Goal: Information Seeking & Learning: Learn about a topic

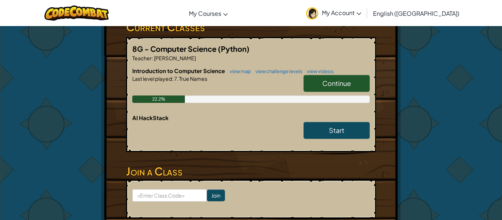
scroll to position [138, 0]
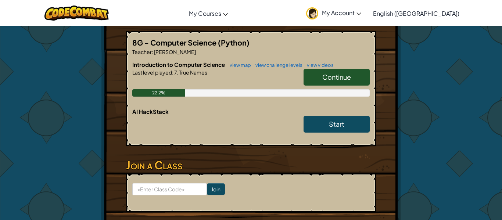
click at [330, 78] on span "Continue" at bounding box center [337, 77] width 29 height 8
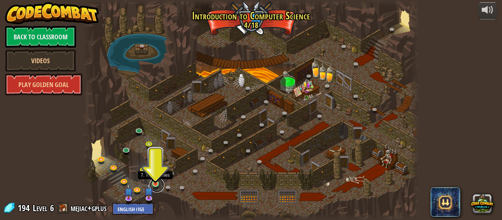
click at [153, 185] on link at bounding box center [157, 185] width 15 height 15
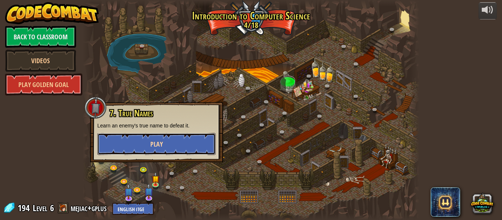
click at [153, 144] on span "Play" at bounding box center [156, 144] width 13 height 9
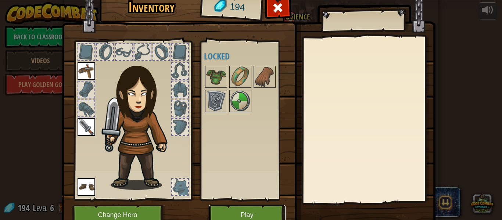
click at [248, 210] on button "Play" at bounding box center [247, 215] width 77 height 20
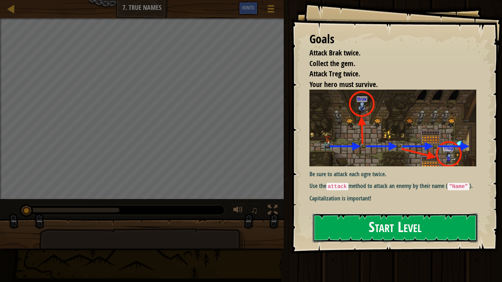
click at [341, 220] on button "Start Level" at bounding box center [395, 228] width 165 height 29
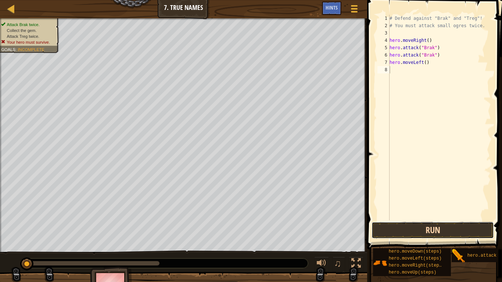
click at [421, 220] on button "Run" at bounding box center [433, 230] width 122 height 17
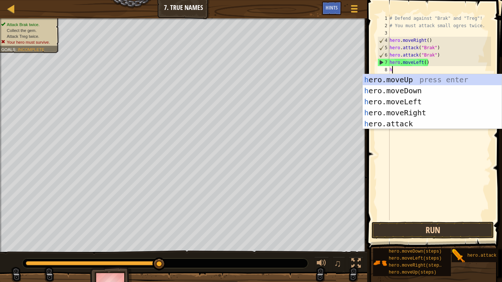
scroll to position [3, 0]
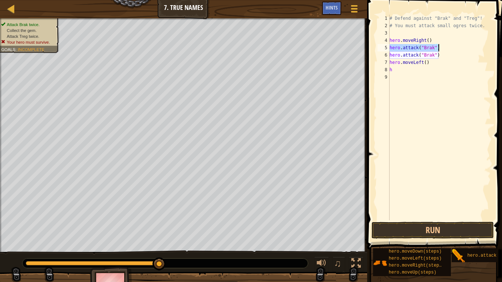
drag, startPoint x: 391, startPoint y: 46, endPoint x: 443, endPoint y: 49, distance: 52.6
click at [443, 49] on div "# Defend against "Brak" and "Treg"! # You must attack small ogres twice. hero .…" at bounding box center [439, 125] width 103 height 221
click at [400, 68] on div "# Defend against "Brak" and "Treg"! # You must attack small ogres twice. hero .…" at bounding box center [439, 125] width 103 height 221
type textarea "h"
paste textarea "hero.attack("Brak")"
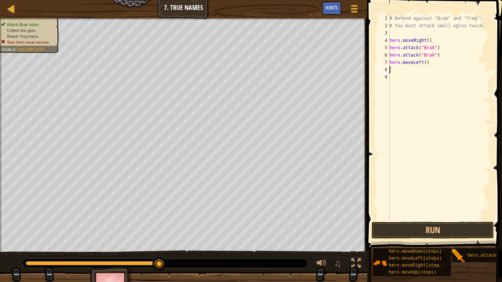
type textarea "hero.attack("Brak")"
click at [407, 220] on button "Run" at bounding box center [433, 230] width 122 height 17
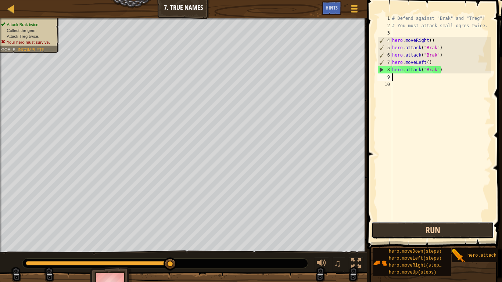
click at [407, 220] on button "Run" at bounding box center [433, 230] width 122 height 17
click at [418, 220] on button "Run" at bounding box center [433, 230] width 122 height 17
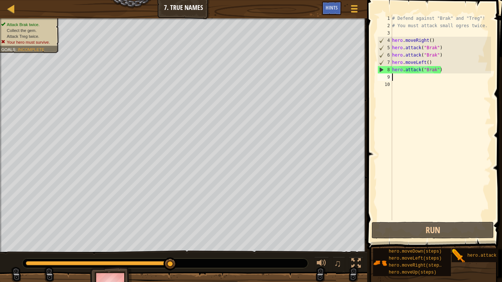
click at [434, 61] on div "# Defend against "Brak" and "Treg"! # You must attack small ogres twice. hero .…" at bounding box center [441, 125] width 100 height 221
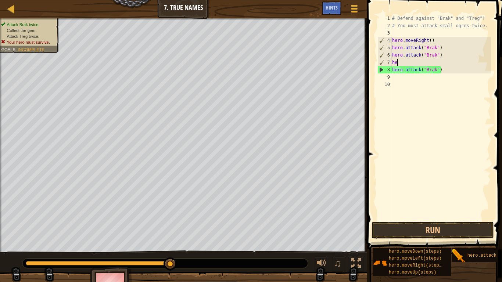
type textarea "h"
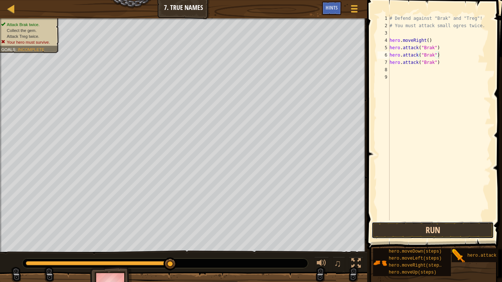
click at [449, 220] on button "Run" at bounding box center [433, 230] width 122 height 17
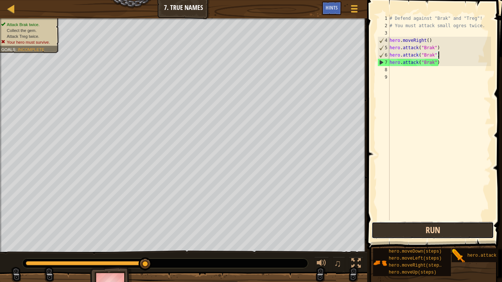
click at [451, 220] on button "Run" at bounding box center [433, 230] width 122 height 17
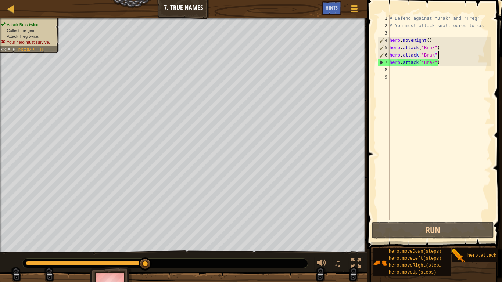
click at [448, 62] on div "# Defend against "Brak" and "Treg"! # You must attack small ogres twice. hero .…" at bounding box center [439, 125] width 103 height 221
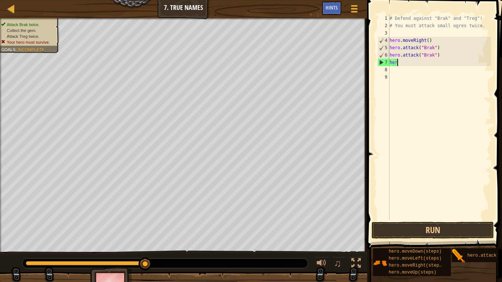
type textarea "h"
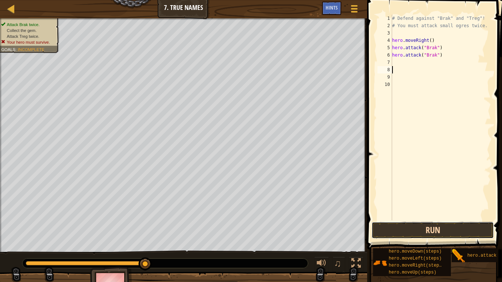
click at [386, 220] on button "Run" at bounding box center [433, 230] width 122 height 17
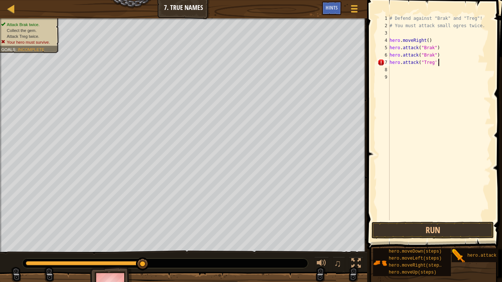
scroll to position [3, 7]
click at [418, 220] on button "Run" at bounding box center [433, 230] width 122 height 17
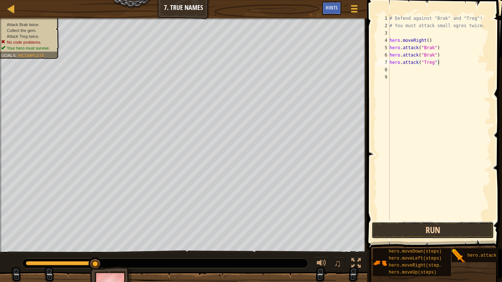
click at [422, 220] on button "Run" at bounding box center [433, 230] width 122 height 17
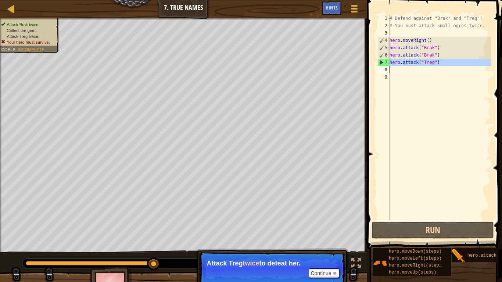
drag, startPoint x: 389, startPoint y: 64, endPoint x: 415, endPoint y: 65, distance: 25.4
click at [415, 65] on div "hero.attack("Treg") 1 2 3 4 5 6 7 8 9 # Defend against "Brak" and "Treg"! # You…" at bounding box center [433, 118] width 115 height 206
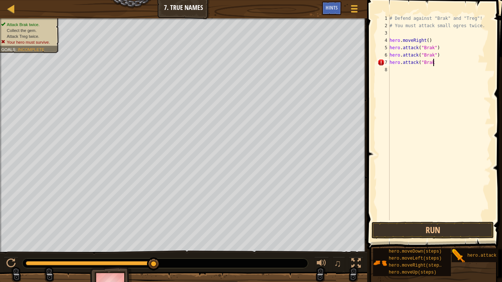
scroll to position [3, 6]
type textarea "hero.attack("Brak')"
click at [437, 63] on div "# Defend against "Brak" and "Treg"! # You must attack small ogres twice. hero .…" at bounding box center [439, 125] width 103 height 221
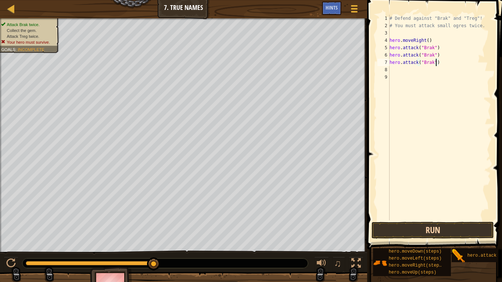
type textarea "hero.attack("Brak")"
click at [446, 220] on button "Run" at bounding box center [433, 230] width 122 height 17
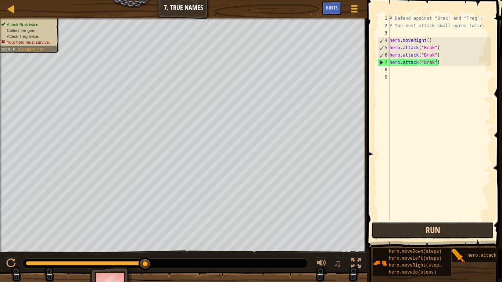
click at [446, 220] on button "Run" at bounding box center [433, 230] width 122 height 17
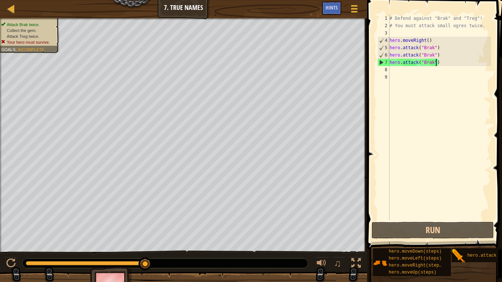
click at [420, 220] on div "# Defend against "Brak" and "Treg"! # You must attack small ogres twice. hero .…" at bounding box center [439, 125] width 103 height 221
drag, startPoint x: 392, startPoint y: 63, endPoint x: 396, endPoint y: 64, distance: 3.8
click at [396, 64] on div "# Defend against "Brak" and "Treg"! # You must attack small ogres twice. hero .…" at bounding box center [439, 125] width 103 height 221
type textarea "hero.attack("Brak")"
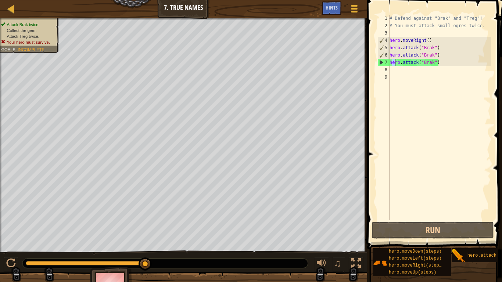
click at [391, 61] on div "# Defend against "Brak" and "Treg"! # You must attack small ogres twice. hero .…" at bounding box center [439, 125] width 103 height 221
drag, startPoint x: 391, startPoint y: 61, endPoint x: 435, endPoint y: 66, distance: 44.7
click at [435, 66] on div "# Defend against "Brak" and "Treg"! # You must attack small ogres twice. hero .…" at bounding box center [439, 125] width 103 height 221
click at [436, 85] on div "# Defend against "Brak" and "Treg"! # You must attack small ogres twice. hero .…" at bounding box center [439, 125] width 103 height 221
drag, startPoint x: 391, startPoint y: 62, endPoint x: 404, endPoint y: 65, distance: 12.9
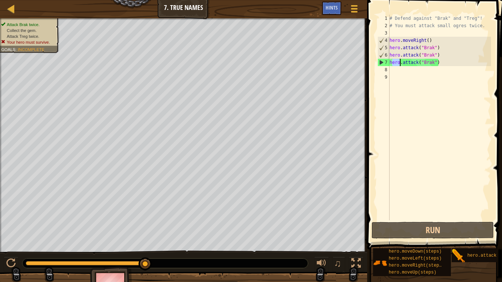
click at [404, 65] on div "# Defend against "Brak" and "Treg"! # You must attack small ogres twice. hero .…" at bounding box center [439, 125] width 103 height 221
type textarea "hero.attack("Brak")"
click at [403, 102] on div "# Defend against "Brak" and "Treg"! # You must attack small ogres twice. hero .…" at bounding box center [439, 125] width 103 height 221
click at [10, 220] on div at bounding box center [11, 264] width 10 height 10
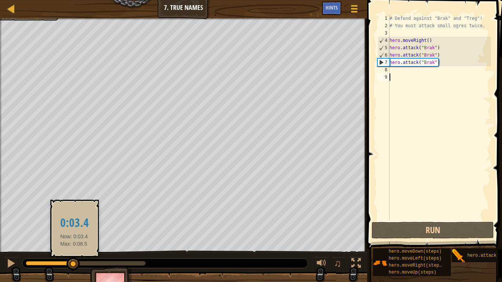
drag, startPoint x: 143, startPoint y: 267, endPoint x: 74, endPoint y: 261, distance: 69.5
click at [74, 220] on div at bounding box center [73, 264] width 13 height 13
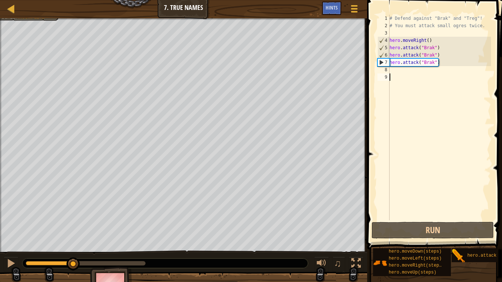
click at [393, 68] on div "# Defend against "Brak" and "Treg"! # You must attack small ogres twice. hero .…" at bounding box center [439, 125] width 103 height 221
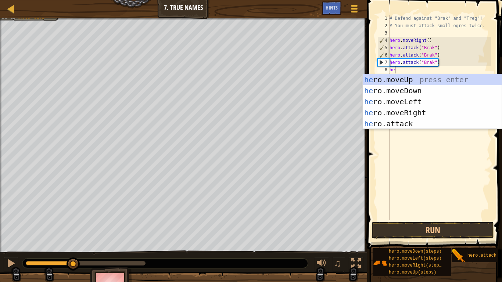
scroll to position [3, 1]
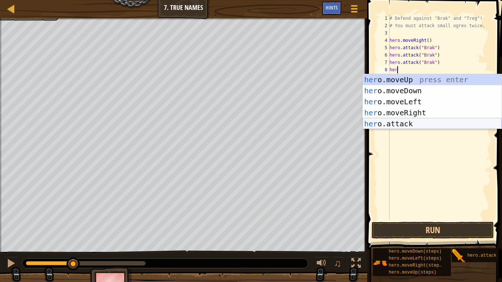
click at [394, 124] on div "her o.moveUp press enter her o.moveDown press enter her o.moveLeft press enter …" at bounding box center [432, 112] width 139 height 77
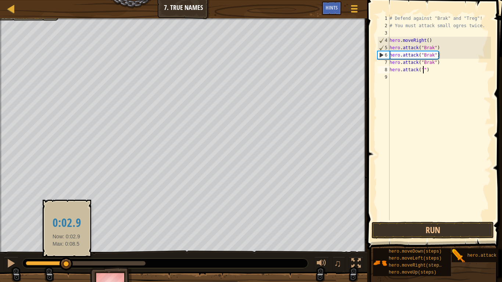
drag, startPoint x: 79, startPoint y: 267, endPoint x: 67, endPoint y: 265, distance: 12.6
click at [67, 220] on div at bounding box center [66, 264] width 13 height 13
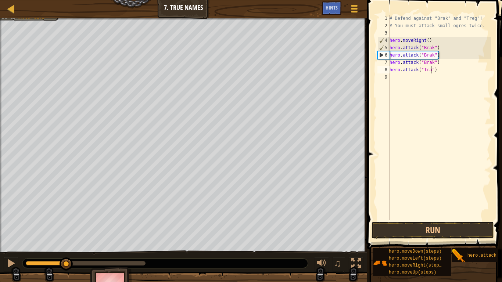
type textarea "hero.attack("Trag")"
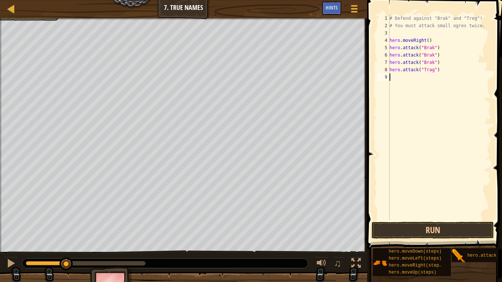
click at [397, 75] on div "# Defend against "Brak" and "Treg"! # You must attack small ogres twice. hero .…" at bounding box center [439, 125] width 103 height 221
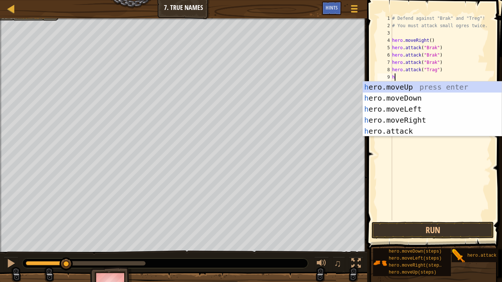
type textarea "he"
click at [404, 137] on div "# Defend against "Brak" and "Treg"! # You must attack small ogres twice. hero .…" at bounding box center [441, 125] width 100 height 221
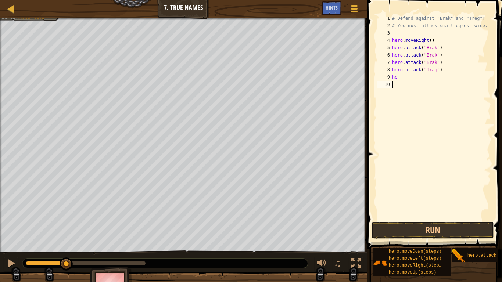
scroll to position [3, 0]
click at [400, 78] on div "# Defend against "Brak" and "Treg"! # You must attack small ogres twice. hero .…" at bounding box center [441, 125] width 100 height 221
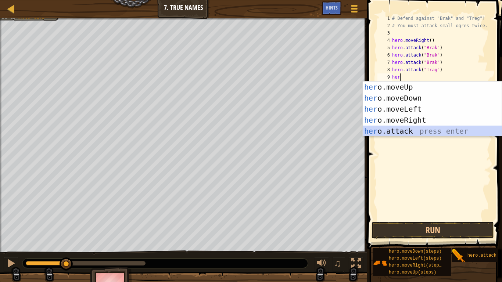
click at [404, 130] on div "her o.moveUp press enter her o.moveDown press enter her o.moveLeft press enter …" at bounding box center [432, 120] width 139 height 77
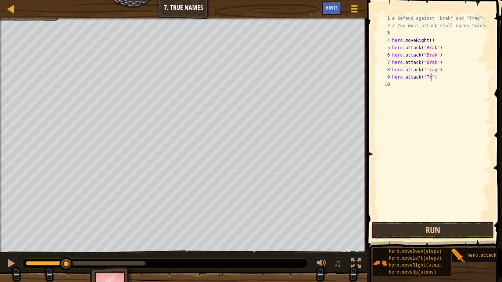
scroll to position [3, 6]
click at [446, 220] on button "Run" at bounding box center [433, 230] width 122 height 17
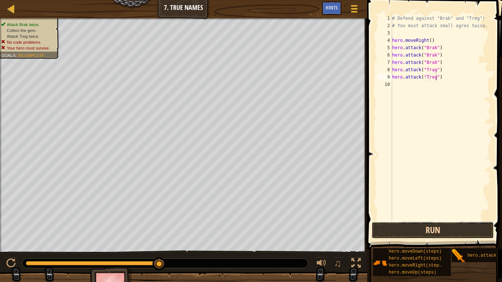
click at [417, 220] on button "Run" at bounding box center [433, 230] width 122 height 17
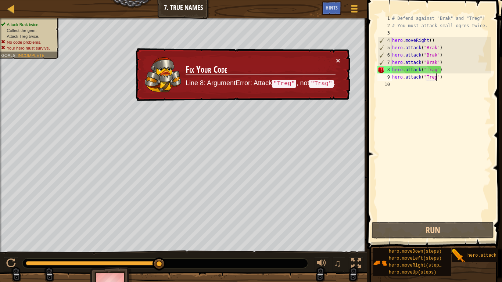
click at [434, 69] on div "# Defend against "Brak" and "Treg"! # You must attack small ogres twice. hero .…" at bounding box center [441, 125] width 100 height 221
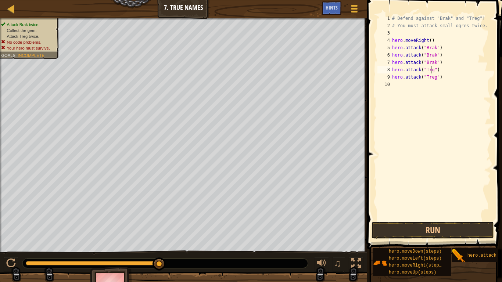
scroll to position [3, 6]
type textarea "hero.attack("Treg")"
click at [437, 220] on button "Run" at bounding box center [433, 230] width 122 height 17
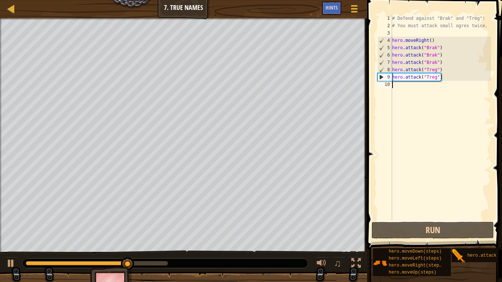
click at [393, 82] on div "# Defend against "Brak" and "Treg"! # You must attack small ogres twice. hero .…" at bounding box center [441, 125] width 100 height 221
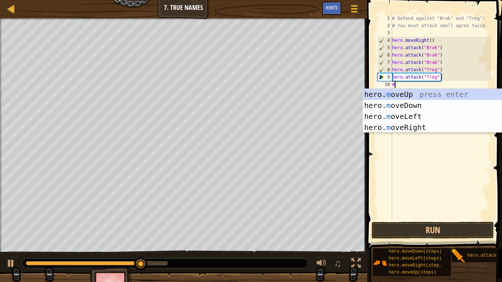
type textarea "mo"
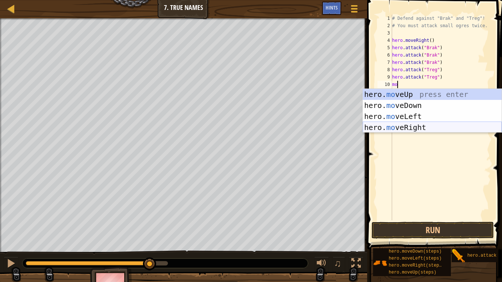
click at [416, 128] on div "hero. mo veUp press enter hero. mo veDown press enter hero. mo veLeft press ent…" at bounding box center [432, 122] width 139 height 66
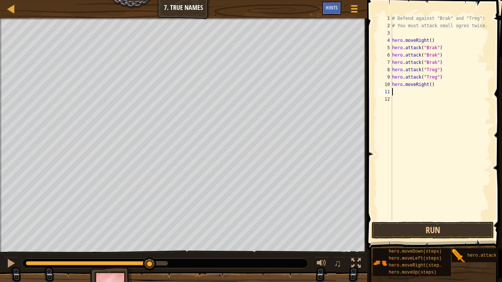
scroll to position [3, 0]
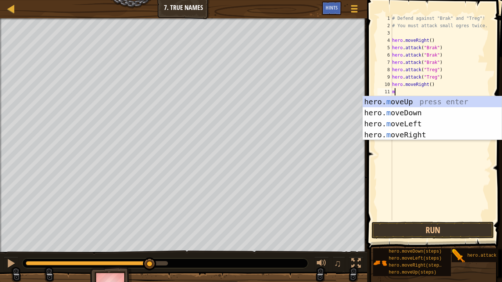
type textarea "mo"
click at [417, 135] on div "hero. mo veUp press enter hero. mo veDown press enter hero. mo veLeft press ent…" at bounding box center [432, 129] width 139 height 66
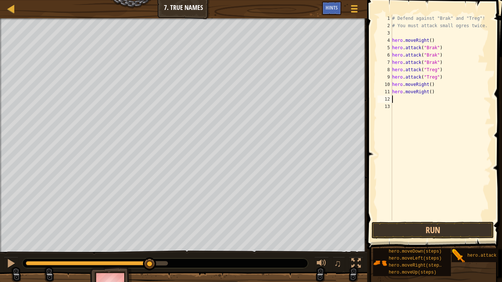
type textarea "m"
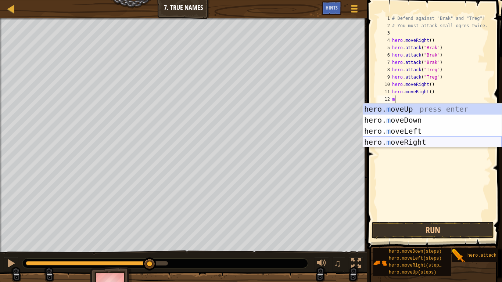
click at [418, 140] on div "hero. m oveUp press enter hero. m oveDown press enter hero. m oveLeft press ent…" at bounding box center [432, 137] width 139 height 66
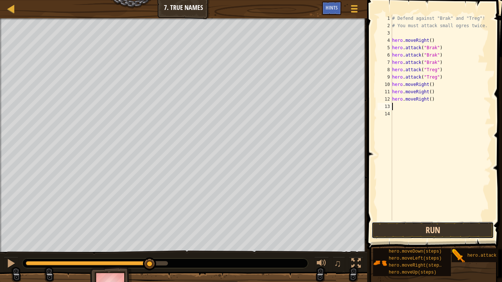
click at [444, 220] on button "Run" at bounding box center [433, 230] width 122 height 17
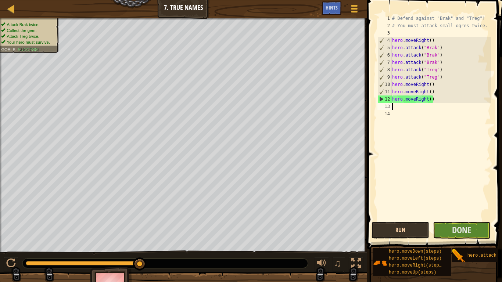
type textarea "h"
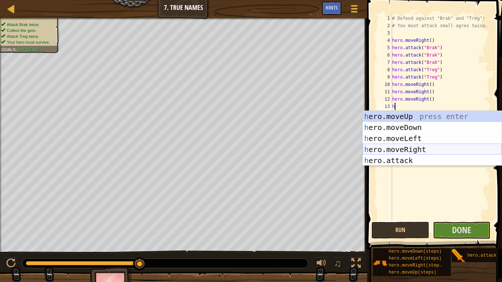
click at [430, 150] on div "h ero.moveUp press enter h ero.moveDown press enter h ero.moveLeft press enter …" at bounding box center [432, 149] width 139 height 77
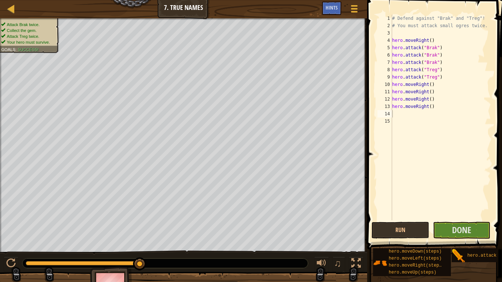
click at [448, 220] on span at bounding box center [435, 114] width 141 height 271
click at [449, 220] on button "Done" at bounding box center [462, 230] width 58 height 17
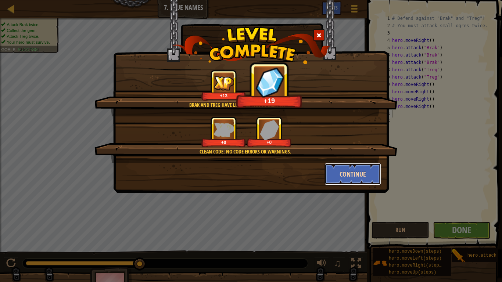
click at [371, 169] on button "Continue" at bounding box center [353, 174] width 57 height 22
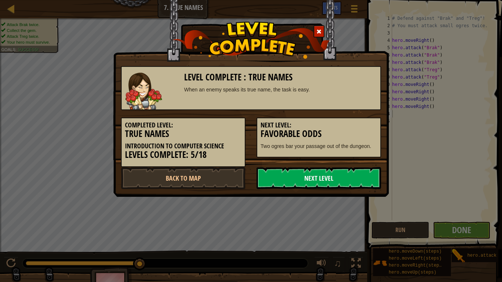
click at [368, 172] on link "Next Level" at bounding box center [319, 178] width 125 height 22
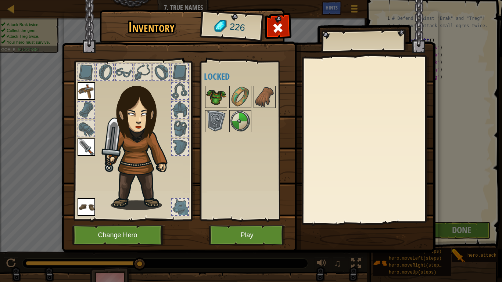
click at [216, 101] on img at bounding box center [216, 97] width 21 height 21
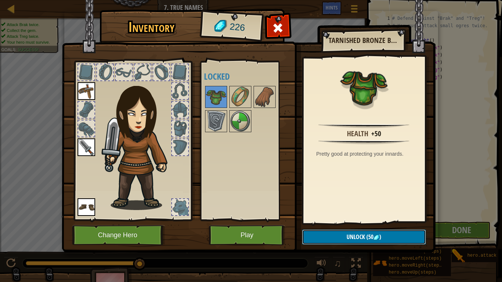
click at [380, 220] on button "Unlock (50 )" at bounding box center [364, 237] width 124 height 15
click at [358, 220] on button "Confirm" at bounding box center [364, 237] width 124 height 15
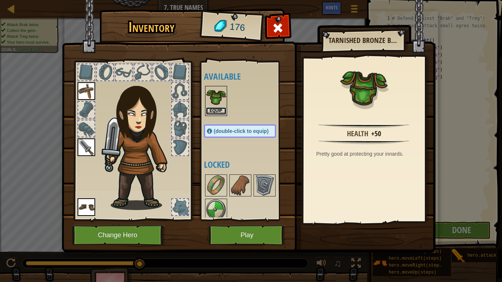
click at [219, 112] on button "Equip" at bounding box center [216, 111] width 21 height 8
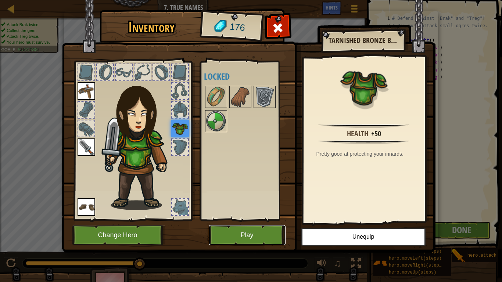
click at [260, 220] on button "Play" at bounding box center [247, 235] width 77 height 20
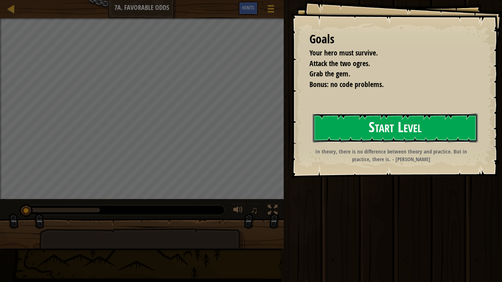
click at [368, 126] on button "Start Level" at bounding box center [395, 128] width 165 height 29
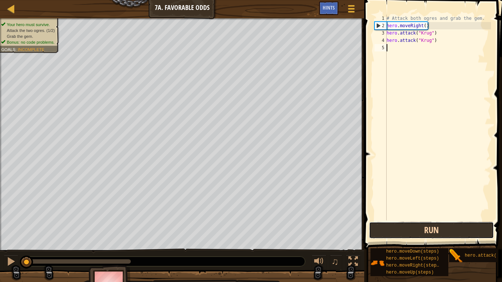
click at [444, 220] on button "Run" at bounding box center [431, 230] width 125 height 17
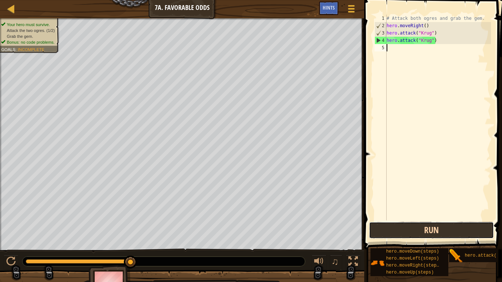
click at [455, 220] on button "Run" at bounding box center [431, 230] width 125 height 17
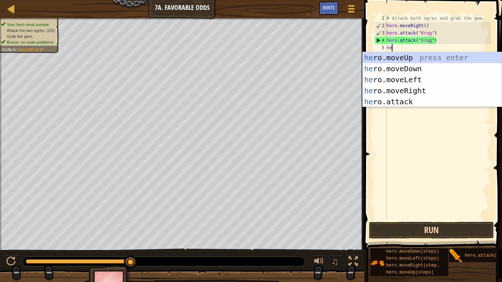
scroll to position [3, 1]
type textarea "her"
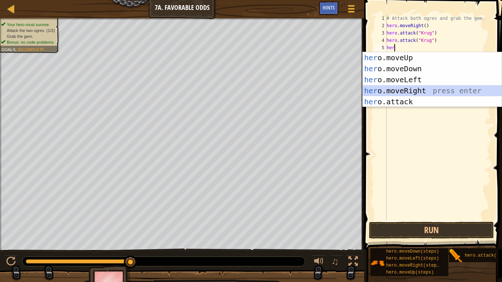
click at [413, 88] on div "her o.moveUp press enter her o.moveDown press enter her o.moveLeft press enter …" at bounding box center [432, 90] width 139 height 77
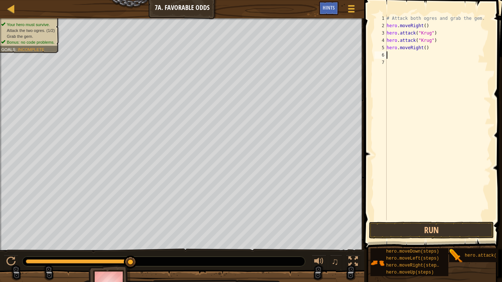
type textarea "h"
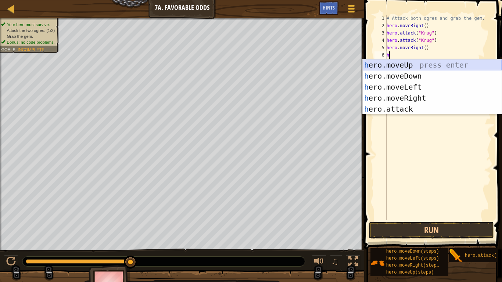
click at [400, 65] on div "h ero.moveUp press enter h ero.moveDown press enter h ero.moveLeft press enter …" at bounding box center [432, 98] width 139 height 77
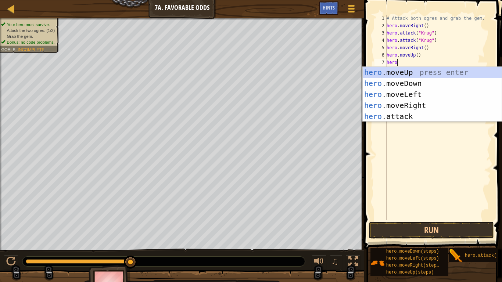
scroll to position [3, 1]
type textarea "hero."
click at [413, 122] on div "# Attack both ogres and grab the gem. hero . moveRight ( ) hero . attack ( "[PE…" at bounding box center [438, 125] width 106 height 221
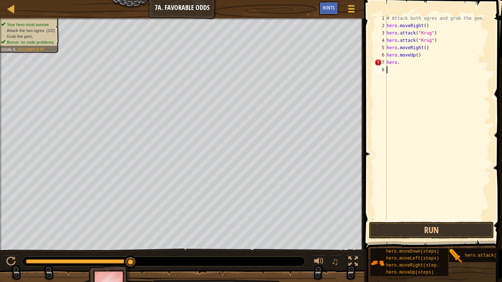
click at [410, 62] on div "# Attack both ogres and grab the gem. hero . moveRight ( ) hero . attack ( "[PE…" at bounding box center [438, 125] width 106 height 221
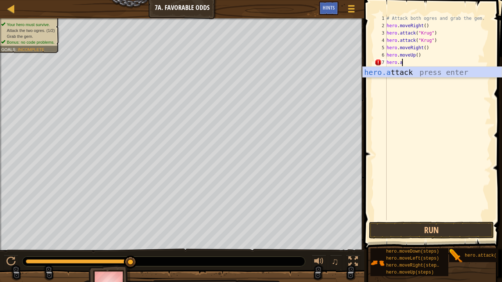
scroll to position [3, 2]
click at [416, 74] on div "[DOMAIN_NAME] tack press enter" at bounding box center [432, 83] width 139 height 33
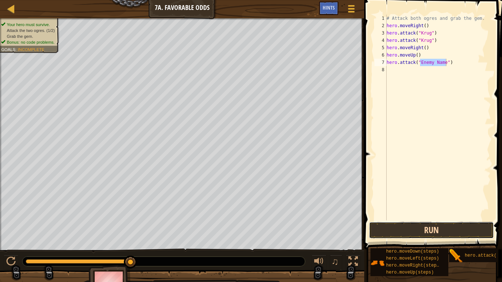
click at [449, 220] on button "Run" at bounding box center [431, 230] width 125 height 17
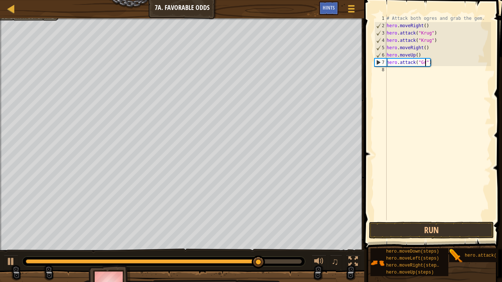
scroll to position [3, 6]
type textarea "hero.attack("Grump")"
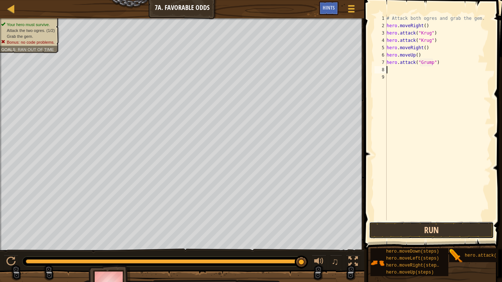
click at [443, 220] on button "Run" at bounding box center [431, 230] width 125 height 17
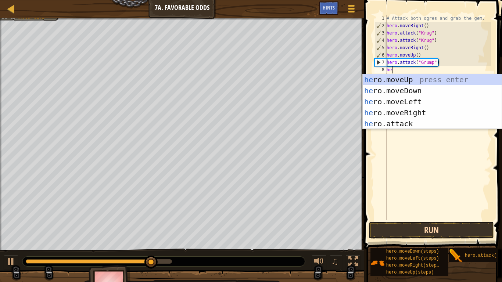
scroll to position [3, 1]
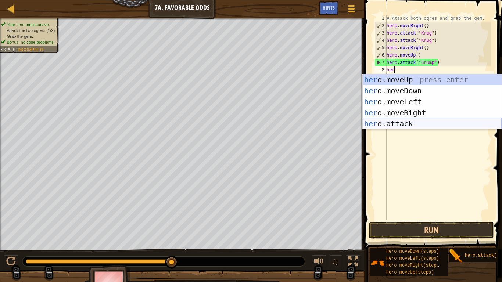
click at [432, 126] on div "her o.moveUp press enter her o.moveDown press enter her o.moveLeft press enter …" at bounding box center [432, 112] width 139 height 77
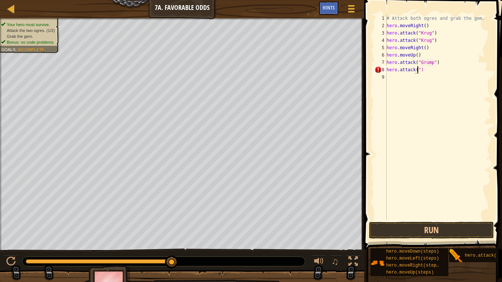
scroll to position [3, 5]
type textarea "hero.attack(" Grump")"
click at [414, 220] on button "Run" at bounding box center [431, 230] width 125 height 17
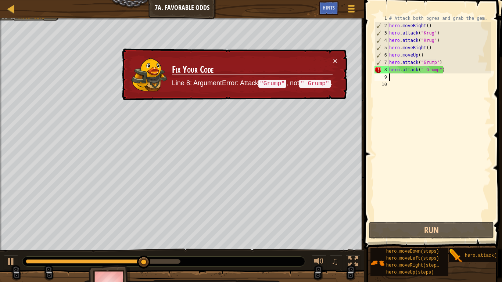
click at [425, 69] on div "# Attack both ogres and grab the gem. hero . moveRight ( ) hero . attack ( "[PE…" at bounding box center [439, 125] width 103 height 221
type textarea "hero.attack("Grump")"
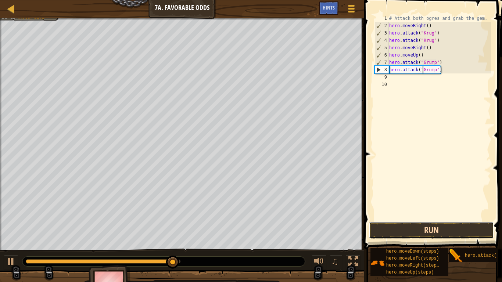
click at [439, 220] on button "Run" at bounding box center [431, 230] width 125 height 17
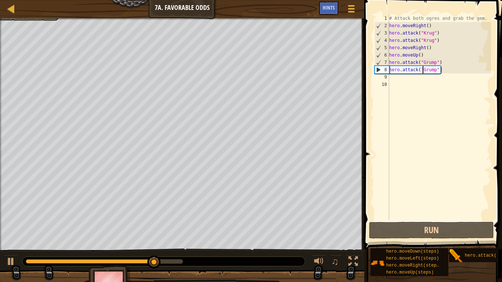
click at [396, 78] on div "# Attack both ogres and grab the gem. hero . moveRight ( ) hero . attack ( "[PE…" at bounding box center [439, 125] width 103 height 221
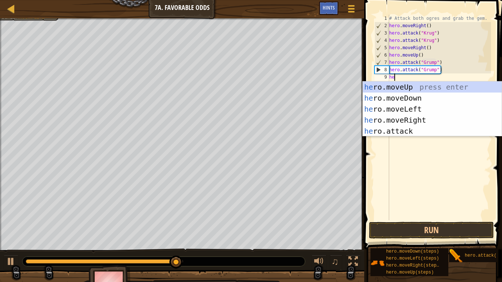
type textarea "her"
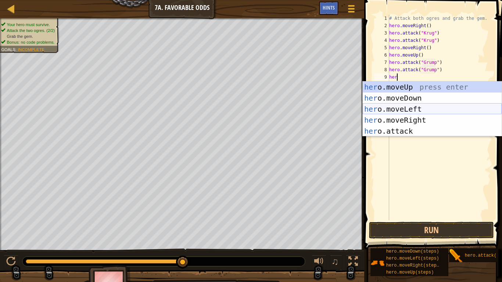
click at [392, 106] on div "her o.moveUp press enter her o.moveDown press enter her o.moveLeft press enter …" at bounding box center [432, 120] width 139 height 77
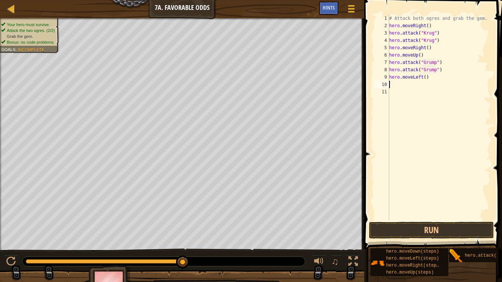
scroll to position [3, 0]
type textarea "h"
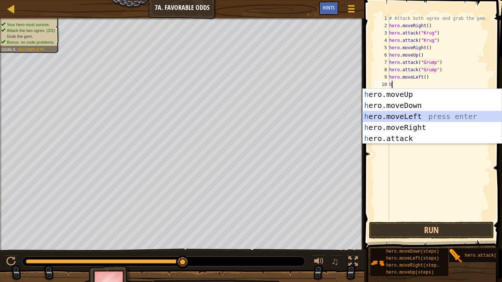
click at [402, 116] on div "h ero.moveUp press enter h ero.moveDown press enter h ero.moveLeft press enter …" at bounding box center [432, 127] width 139 height 77
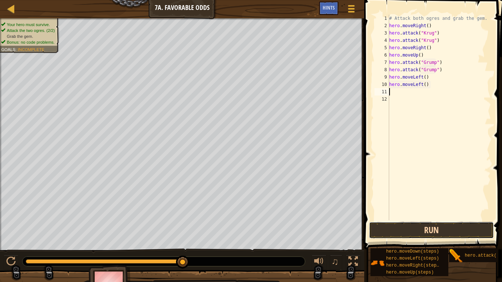
click at [418, 220] on button "Run" at bounding box center [431, 230] width 125 height 17
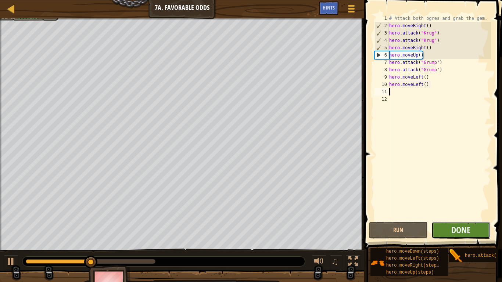
click at [450, 220] on button "Done" at bounding box center [461, 230] width 59 height 17
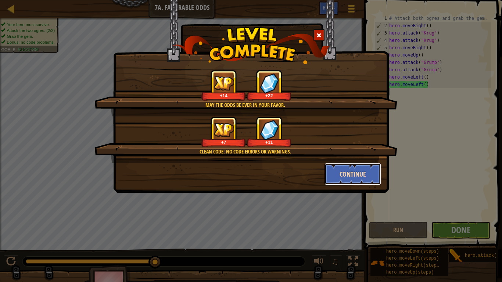
click at [338, 170] on button "Continue" at bounding box center [353, 174] width 57 height 22
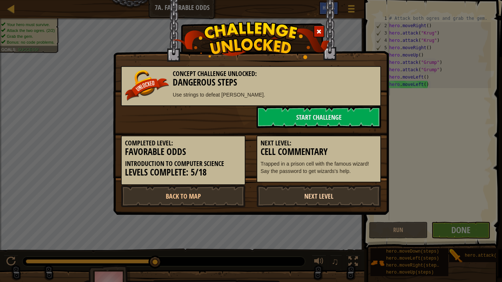
click at [308, 197] on link "Next Level" at bounding box center [319, 196] width 125 height 22
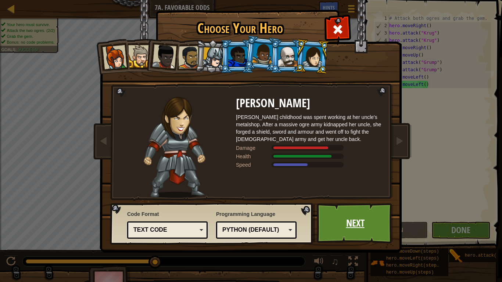
click at [349, 220] on link "Next" at bounding box center [355, 223] width 77 height 40
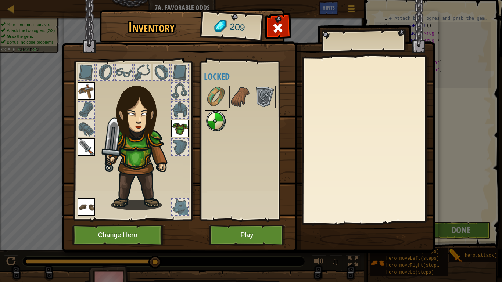
click at [218, 131] on img at bounding box center [216, 121] width 21 height 21
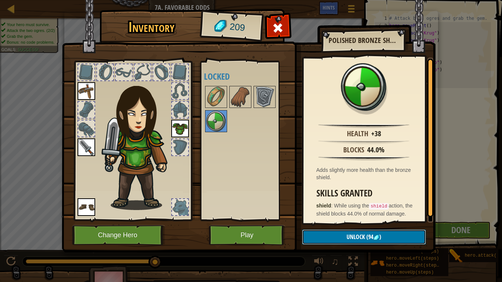
click at [390, 220] on button "Unlock (94 )" at bounding box center [364, 237] width 124 height 15
click at [383, 220] on button "Confirm" at bounding box center [364, 237] width 124 height 15
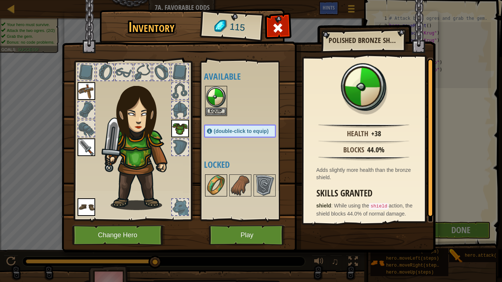
click at [219, 186] on img at bounding box center [216, 185] width 21 height 21
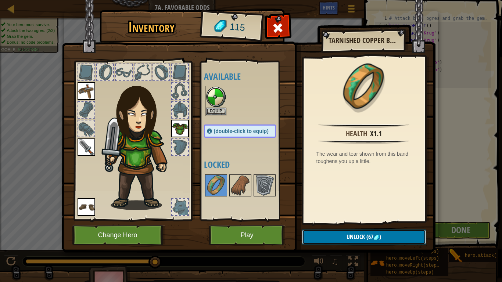
click at [368, 220] on button "Unlock (67 )" at bounding box center [364, 237] width 124 height 15
click at [368, 220] on button "Confirm" at bounding box center [364, 237] width 124 height 15
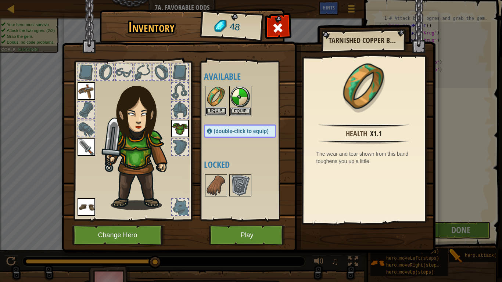
click at [218, 110] on button "Equip" at bounding box center [216, 111] width 21 height 8
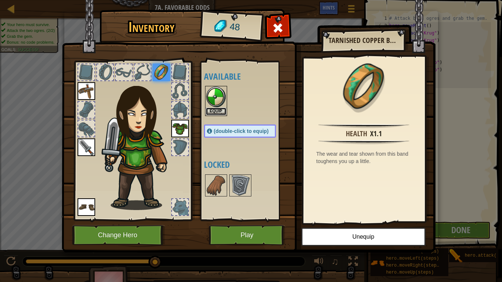
click at [218, 110] on button "Equip" at bounding box center [216, 112] width 21 height 8
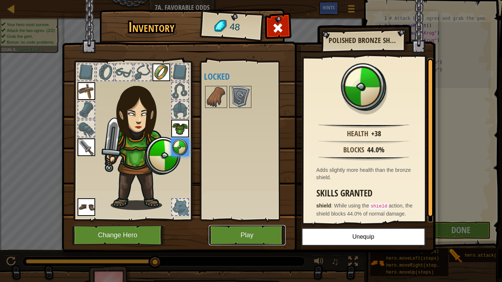
click at [249, 220] on button "Play" at bounding box center [247, 235] width 77 height 20
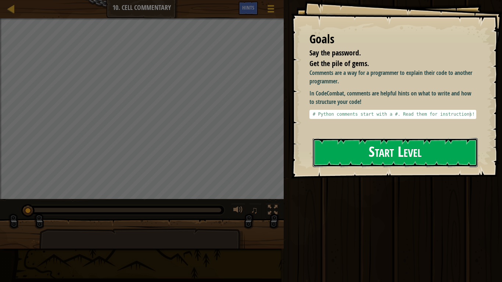
click at [363, 146] on button "Start Level" at bounding box center [395, 152] width 165 height 29
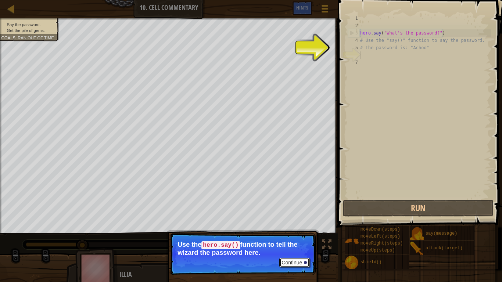
click at [289, 220] on button "Continue" at bounding box center [294, 263] width 31 height 10
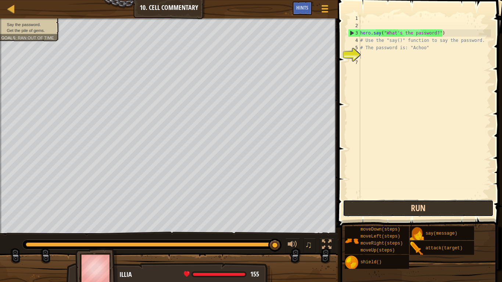
click at [360, 207] on button "Run" at bounding box center [418, 208] width 151 height 17
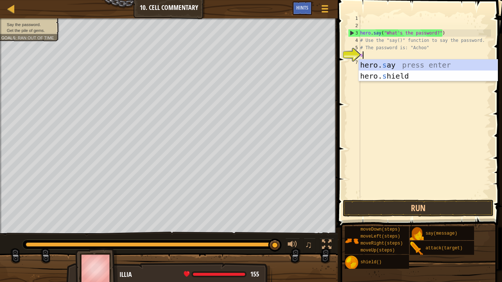
scroll to position [3, 0]
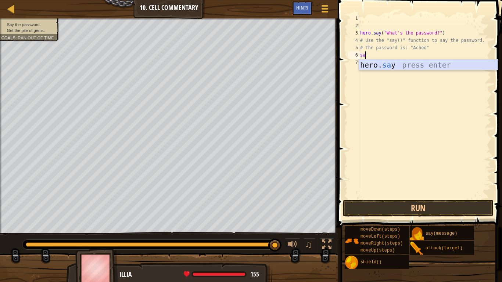
click at [388, 68] on div "hero. sa y press enter" at bounding box center [428, 76] width 139 height 33
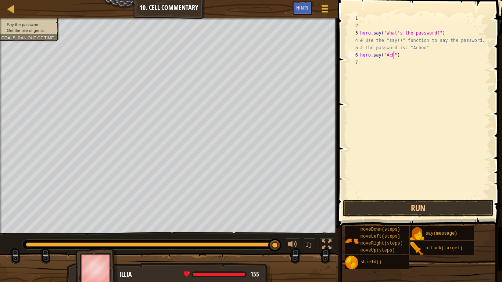
scroll to position [3, 6]
type textarea "hero.say("Achoo")"
click at [415, 208] on button "Run" at bounding box center [418, 208] width 151 height 17
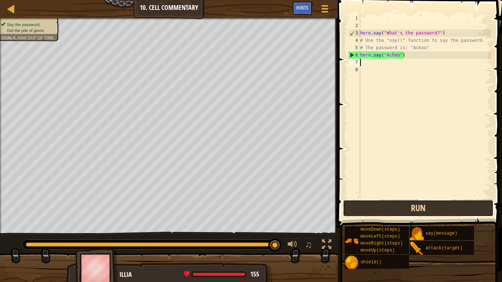
click at [393, 208] on button "Run" at bounding box center [418, 208] width 151 height 17
type textarea "h"
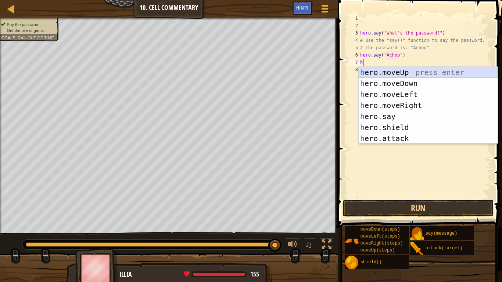
click at [409, 76] on div "h ero.moveUp press enter h ero.moveDown press enter h ero.moveLeft press enter …" at bounding box center [428, 116] width 139 height 99
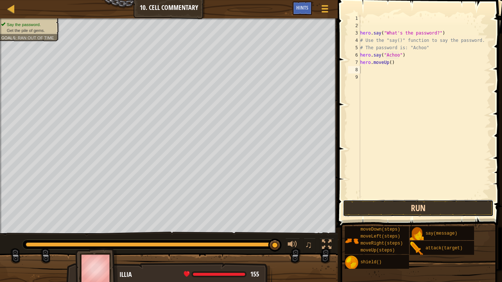
click at [410, 206] on button "Run" at bounding box center [418, 208] width 151 height 17
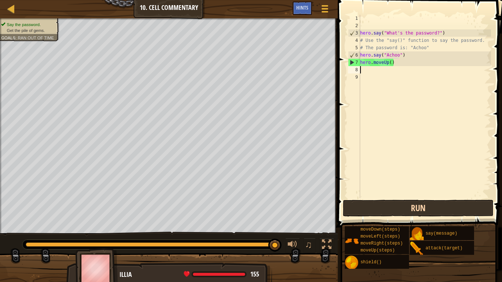
type textarea "h"
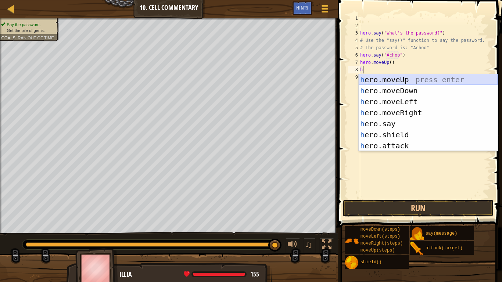
click at [396, 82] on div "h ero.moveUp press enter h ero.moveDown press enter h ero.moveLeft press enter …" at bounding box center [428, 123] width 139 height 99
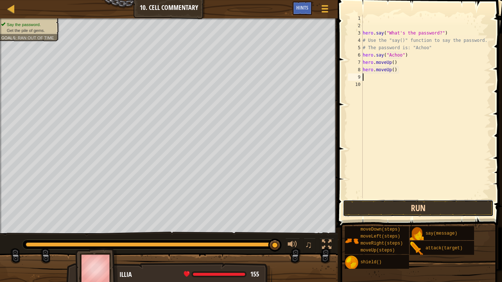
click at [413, 209] on button "Run" at bounding box center [418, 208] width 151 height 17
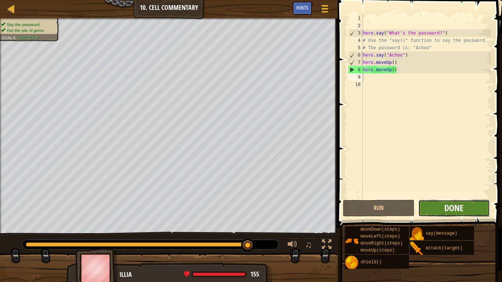
click at [445, 207] on span "Done" at bounding box center [454, 208] width 19 height 12
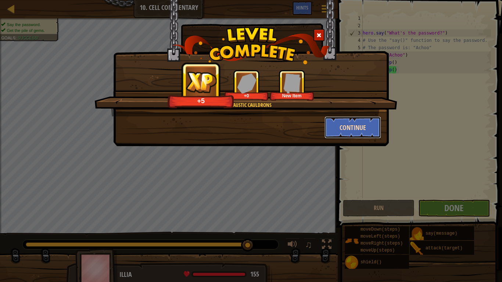
click at [341, 132] on button "Continue" at bounding box center [353, 128] width 57 height 22
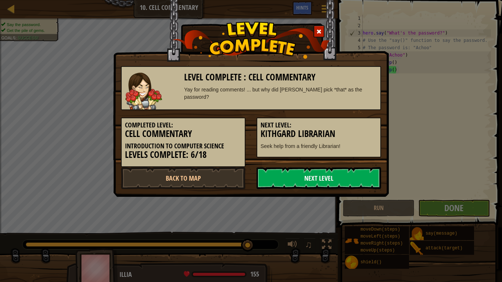
click at [338, 179] on link "Next Level" at bounding box center [319, 178] width 125 height 22
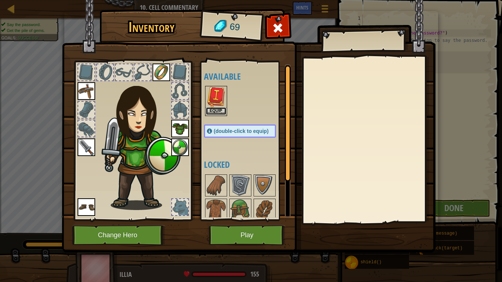
click at [211, 112] on button "Equip" at bounding box center [216, 111] width 21 height 8
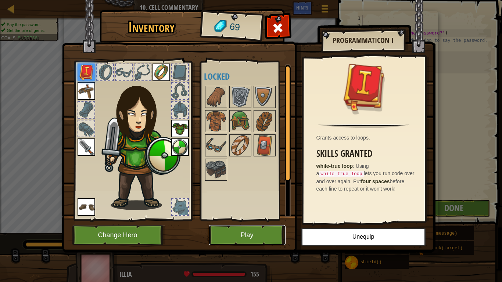
click at [252, 220] on button "Play" at bounding box center [247, 235] width 77 height 20
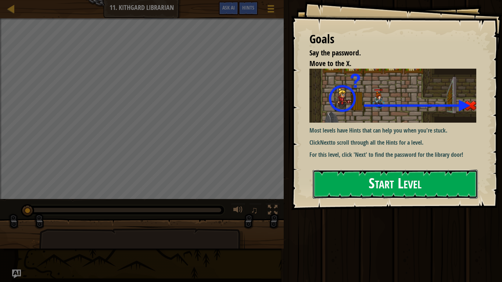
click at [338, 191] on button "Start Level" at bounding box center [395, 184] width 165 height 29
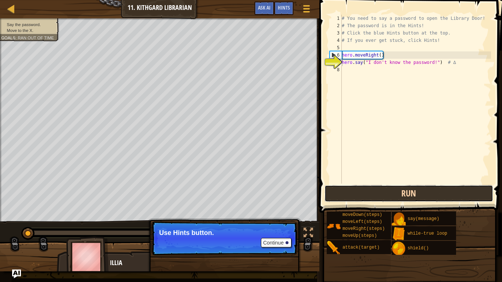
click at [348, 193] on button "Run" at bounding box center [409, 193] width 169 height 17
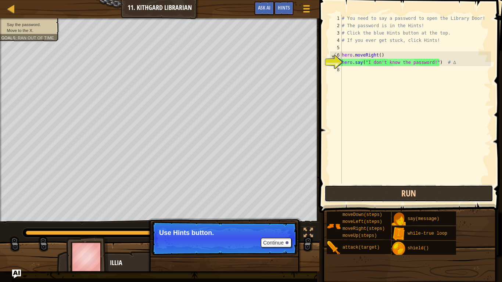
click at [415, 195] on button "Run" at bounding box center [409, 193] width 169 height 17
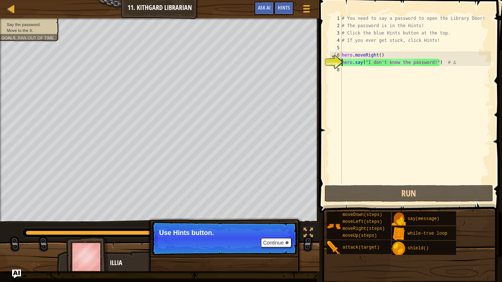
click at [434, 63] on div "# You need to say a password to open the Library Door! # The password is in the…" at bounding box center [416, 107] width 151 height 184
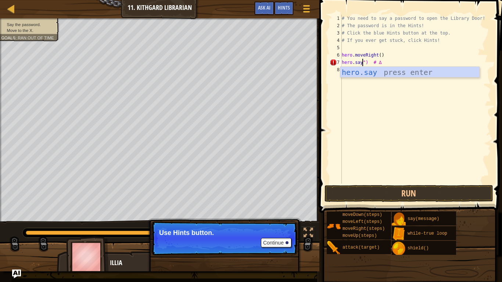
scroll to position [3, 3]
click at [423, 71] on div "hero.say press enter" at bounding box center [410, 83] width 139 height 33
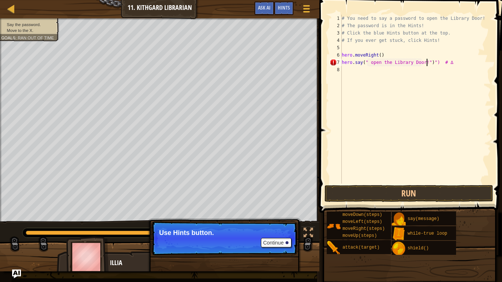
scroll to position [3, 12]
click at [439, 62] on div "# You need to say a password to open the Library Door! # The password is in the…" at bounding box center [416, 107] width 151 height 184
type textarea "hero.say(" open the Library Door!") # ∆"
click at [417, 194] on button "Run" at bounding box center [409, 193] width 169 height 17
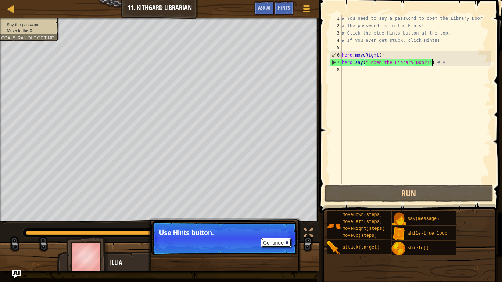
click at [283, 220] on button "Continue" at bounding box center [276, 243] width 31 height 10
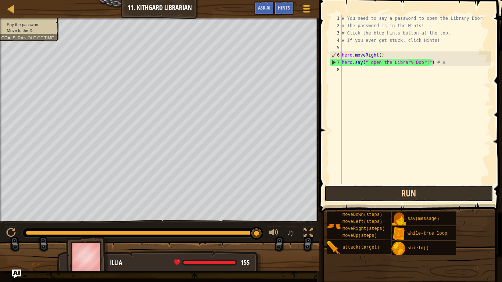
click at [377, 194] on button "Run" at bounding box center [409, 193] width 169 height 17
